Goal: Check status

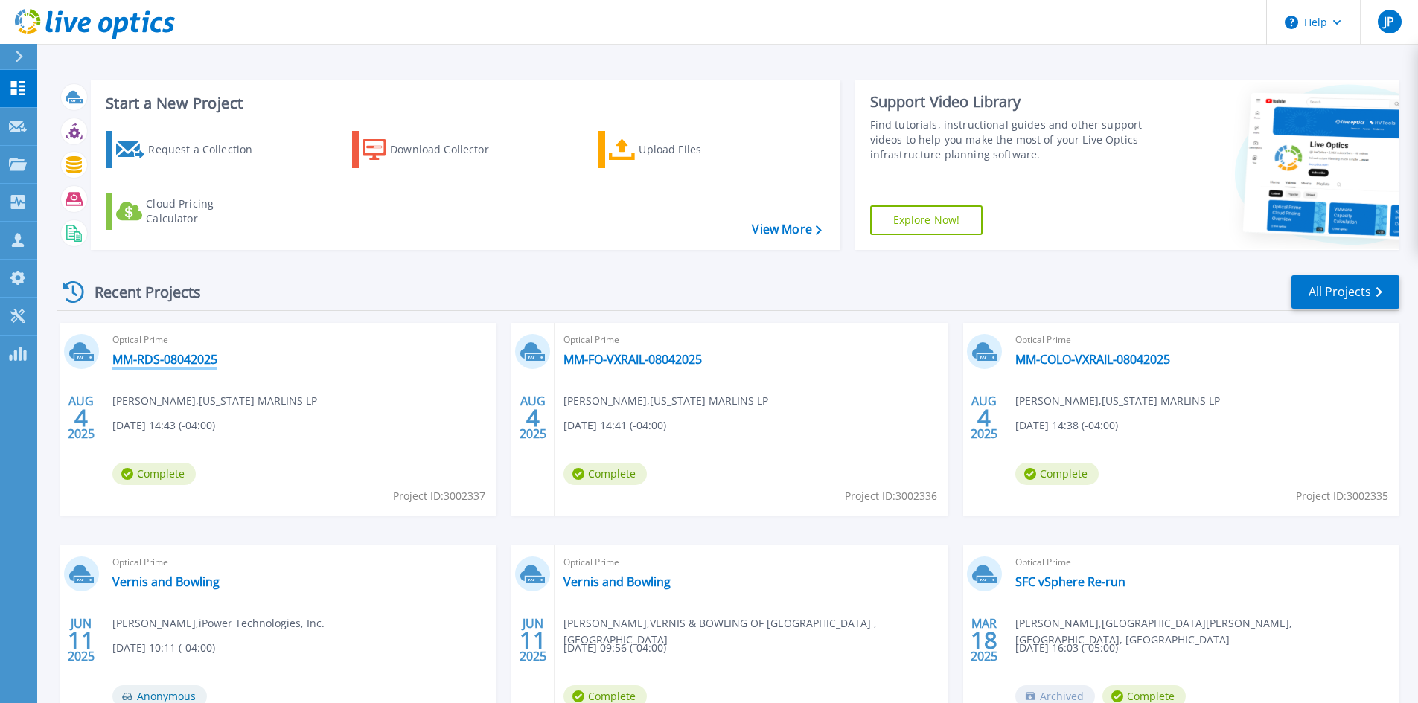
click at [194, 357] on link "MM-RDS-08042025" at bounding box center [164, 359] width 105 height 15
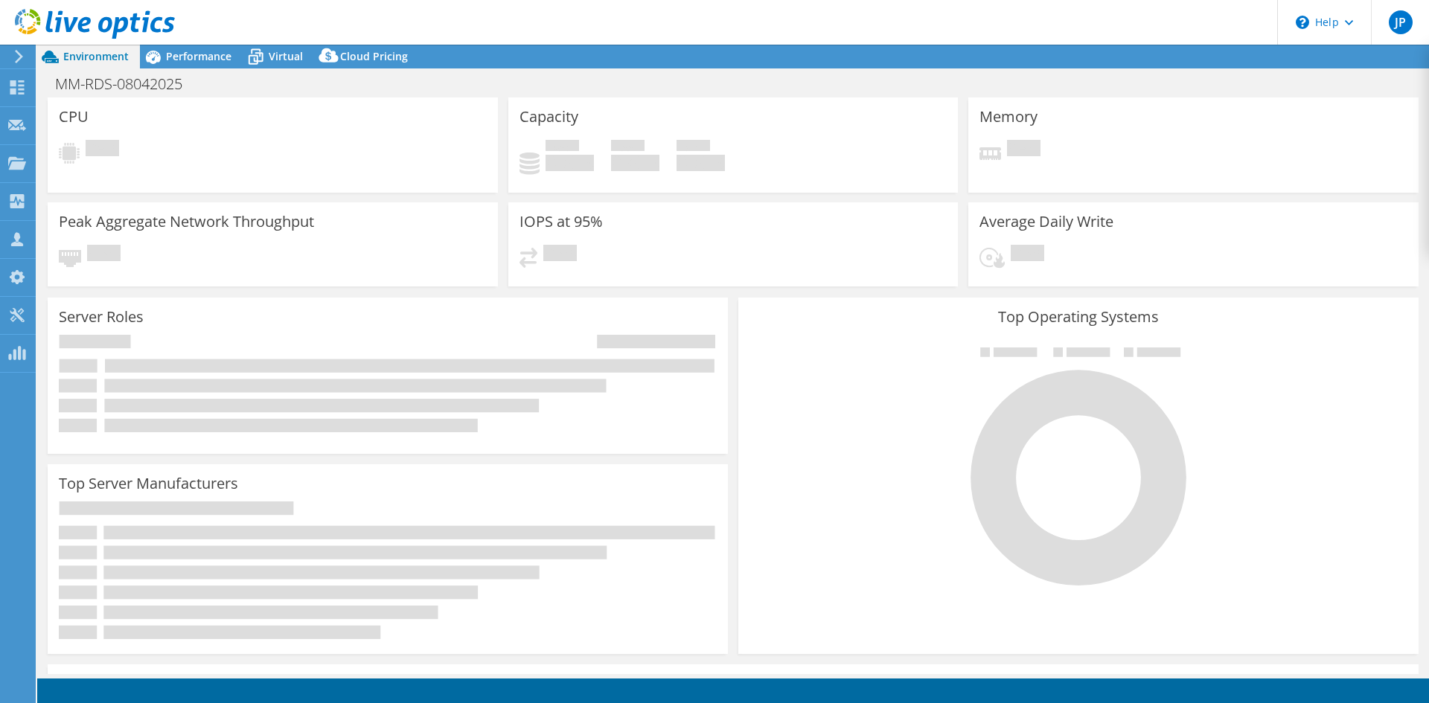
select select "USD"
